Goal: Navigation & Orientation: Find specific page/section

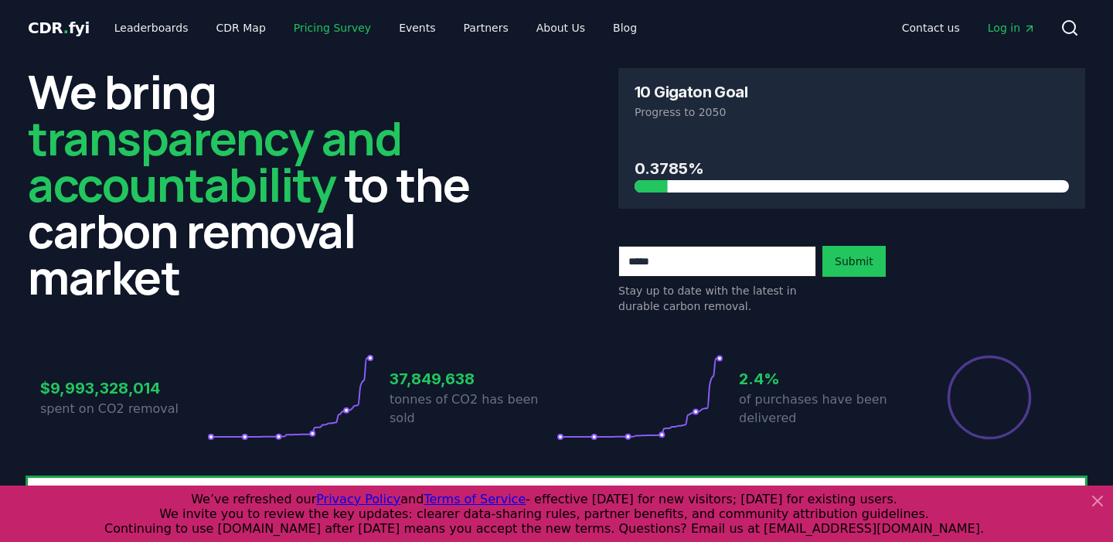
click at [328, 30] on link "Pricing Survey" at bounding box center [332, 28] width 102 height 28
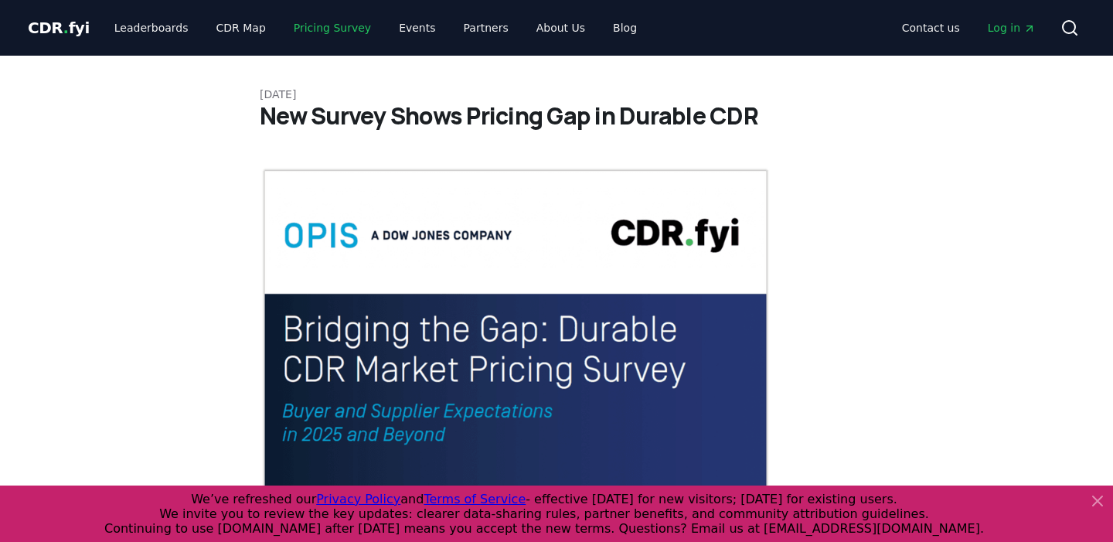
scroll to position [6, 0]
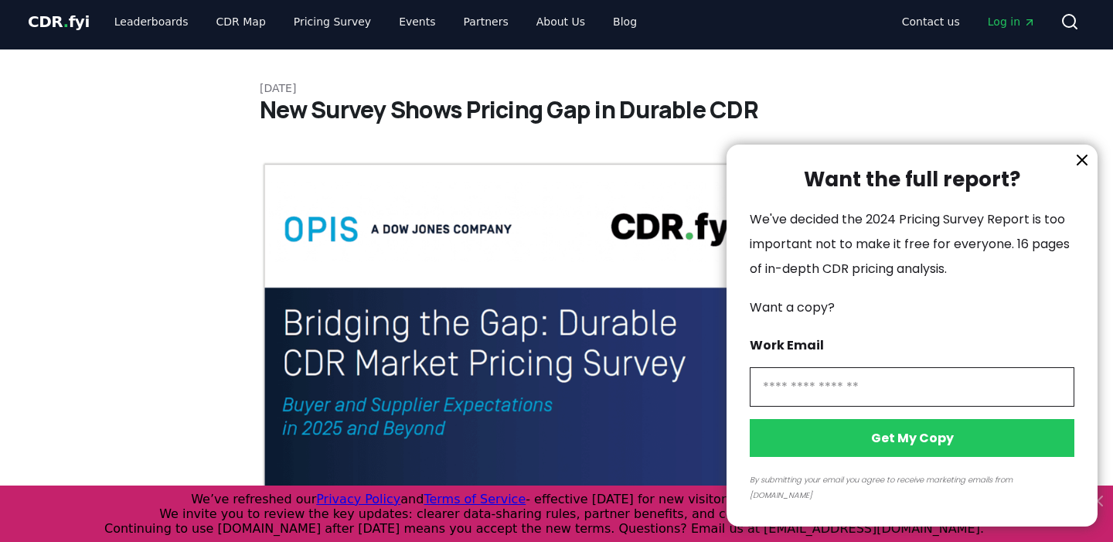
click at [246, 23] on div at bounding box center [556, 271] width 1113 height 542
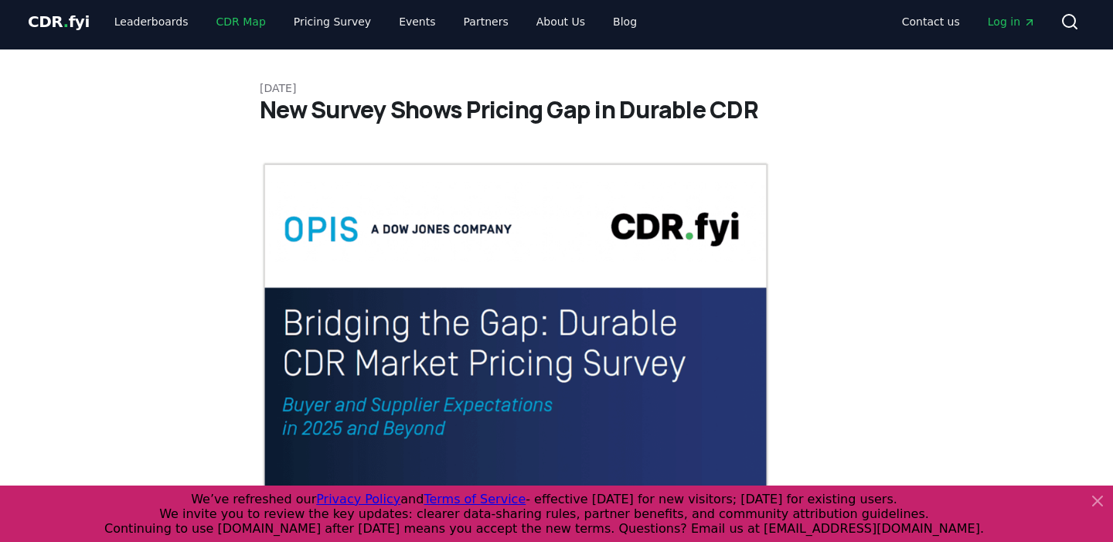
click at [233, 22] on link "CDR Map" at bounding box center [241, 22] width 74 height 28
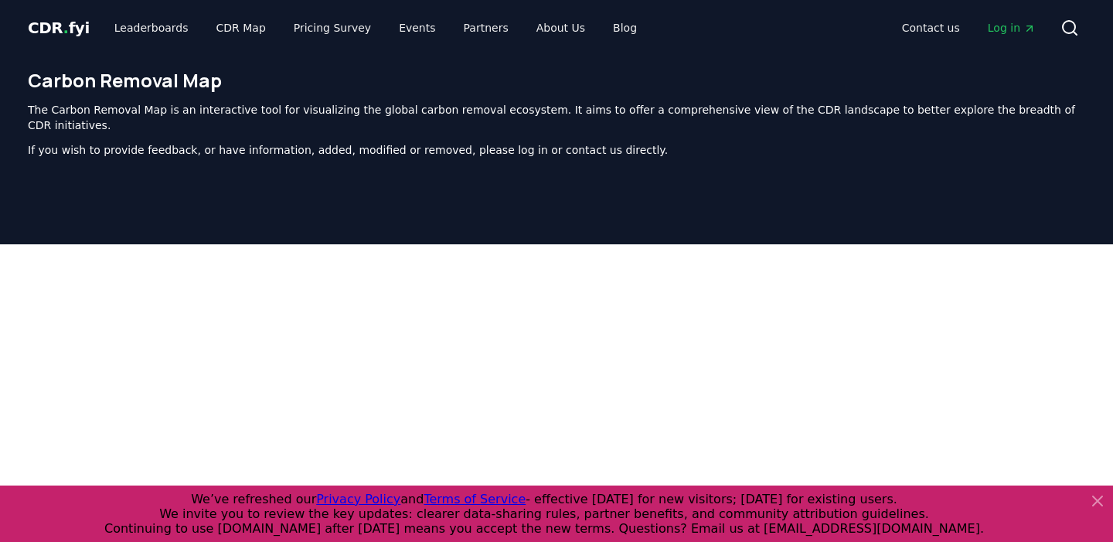
click at [63, 29] on span "." at bounding box center [65, 28] width 5 height 19
